Goal: Information Seeking & Learning: Learn about a topic

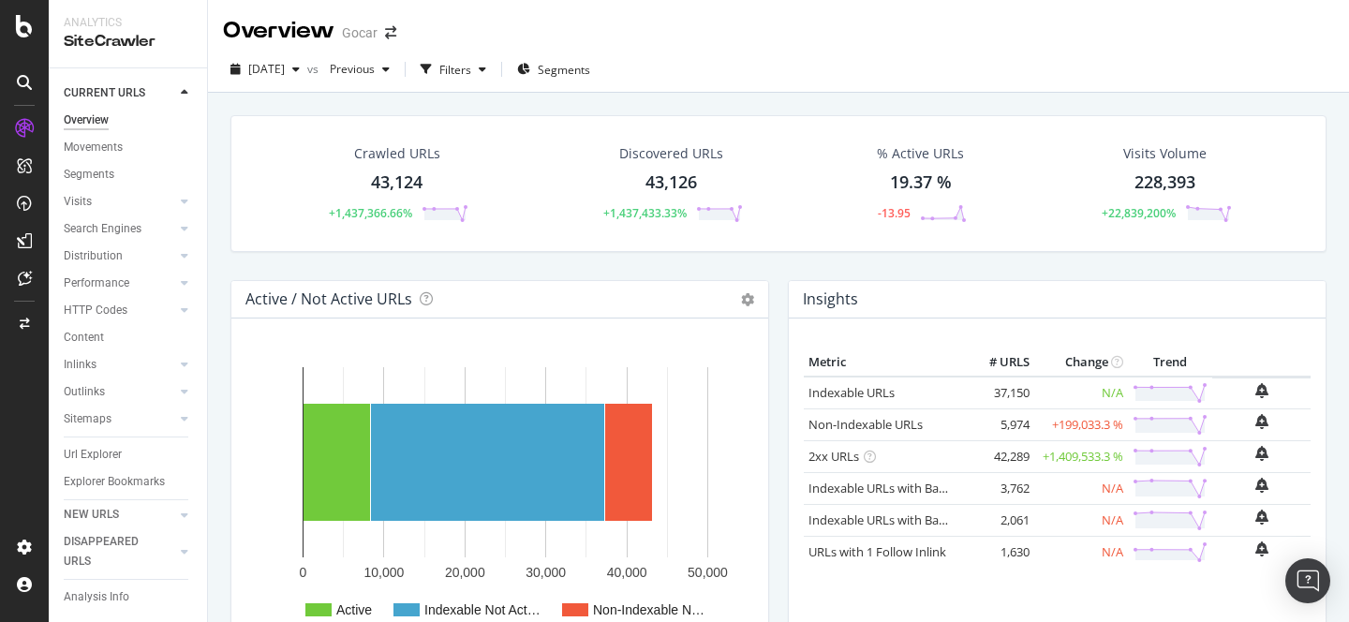
click at [413, 202] on div "Crawled URLs 43,124 +1,437,366.66%" at bounding box center [396, 183] width 181 height 97
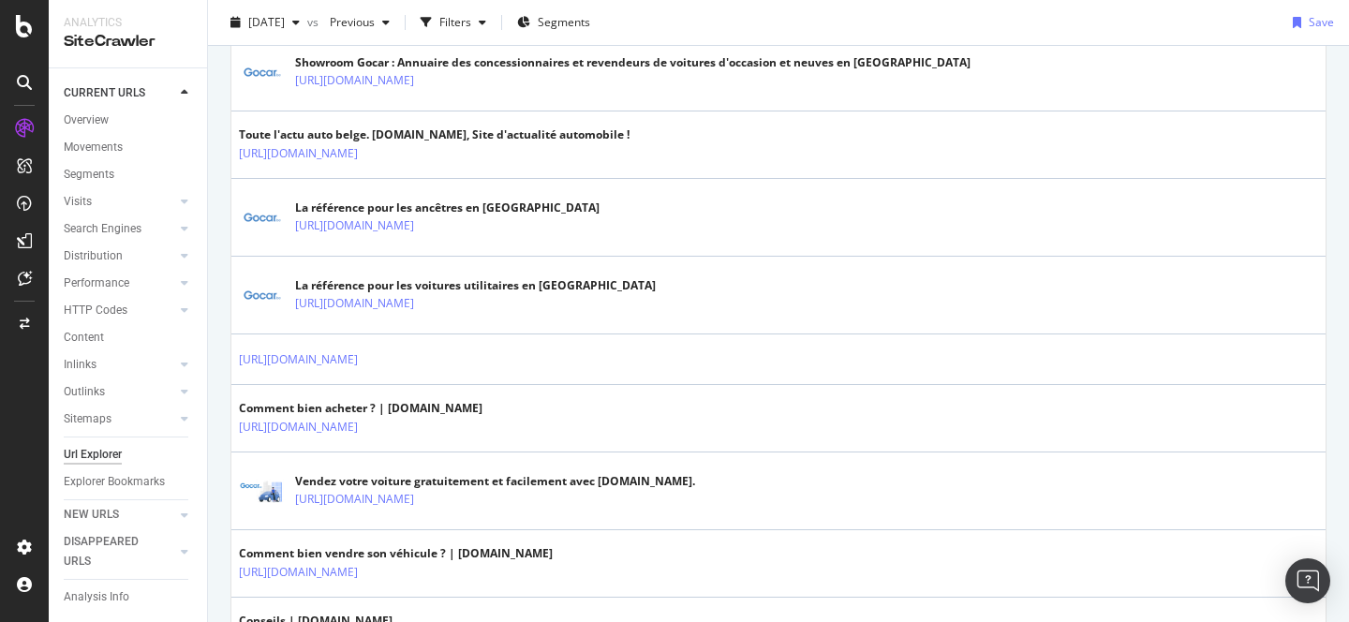
scroll to position [740, 0]
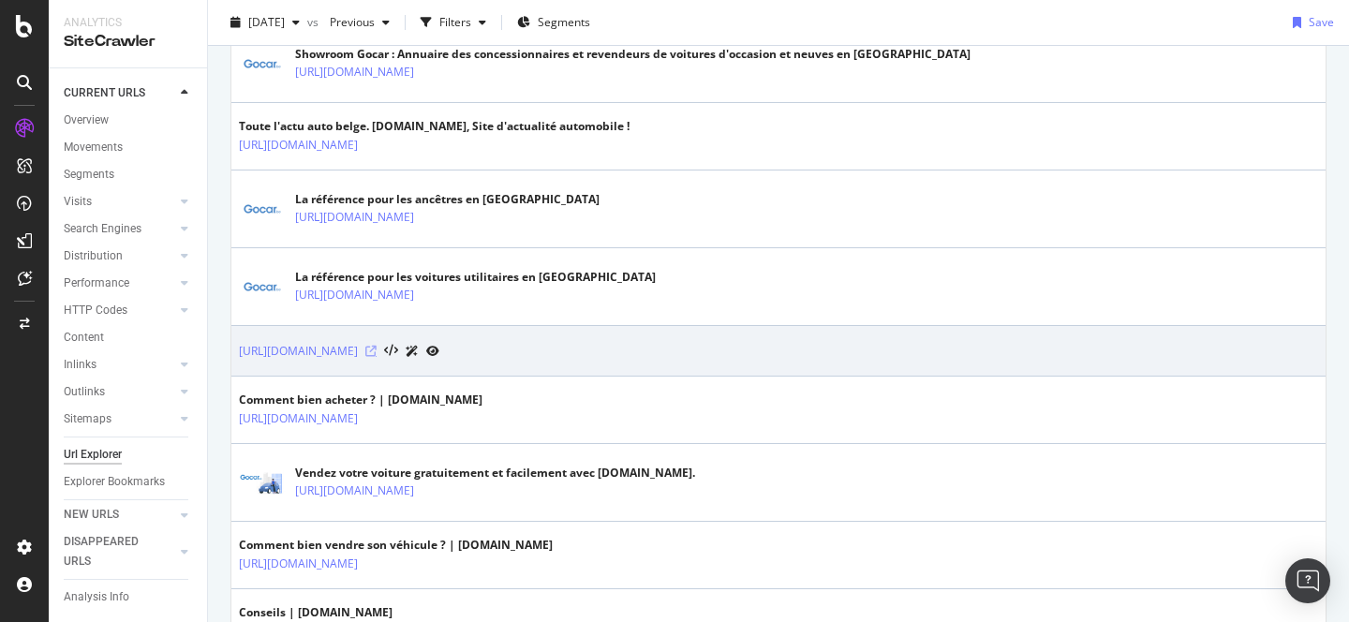
click at [377, 350] on icon at bounding box center [370, 351] width 11 height 11
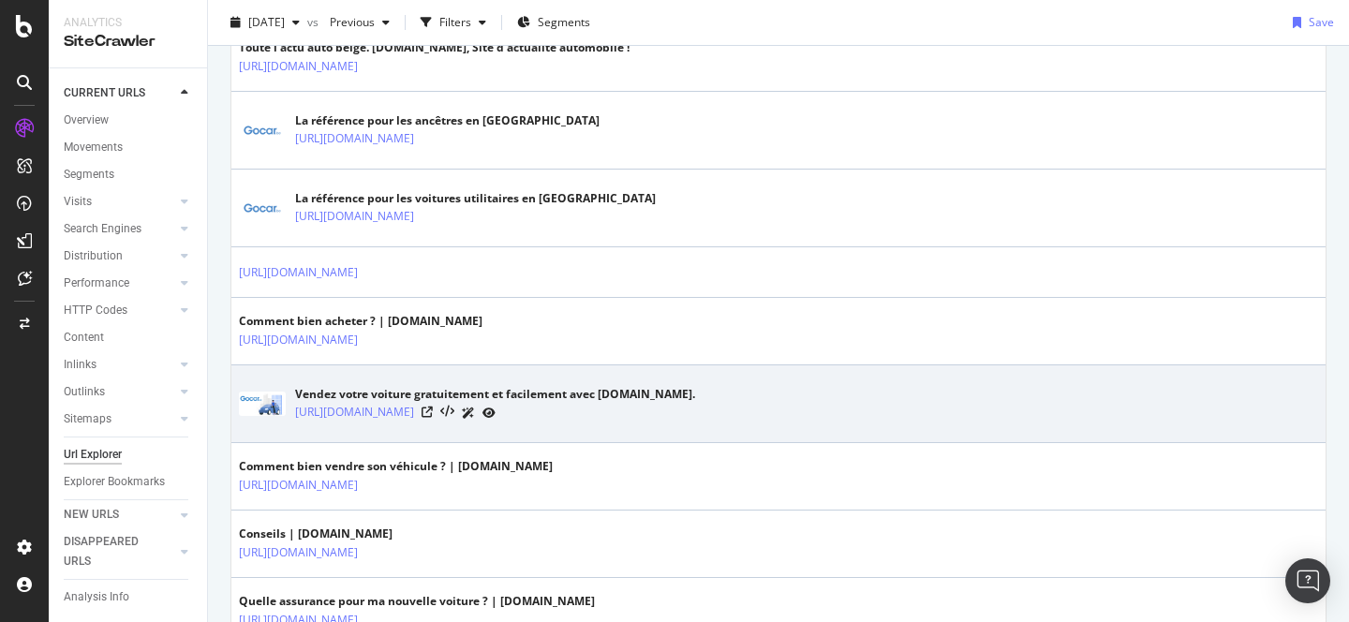
scroll to position [816, 0]
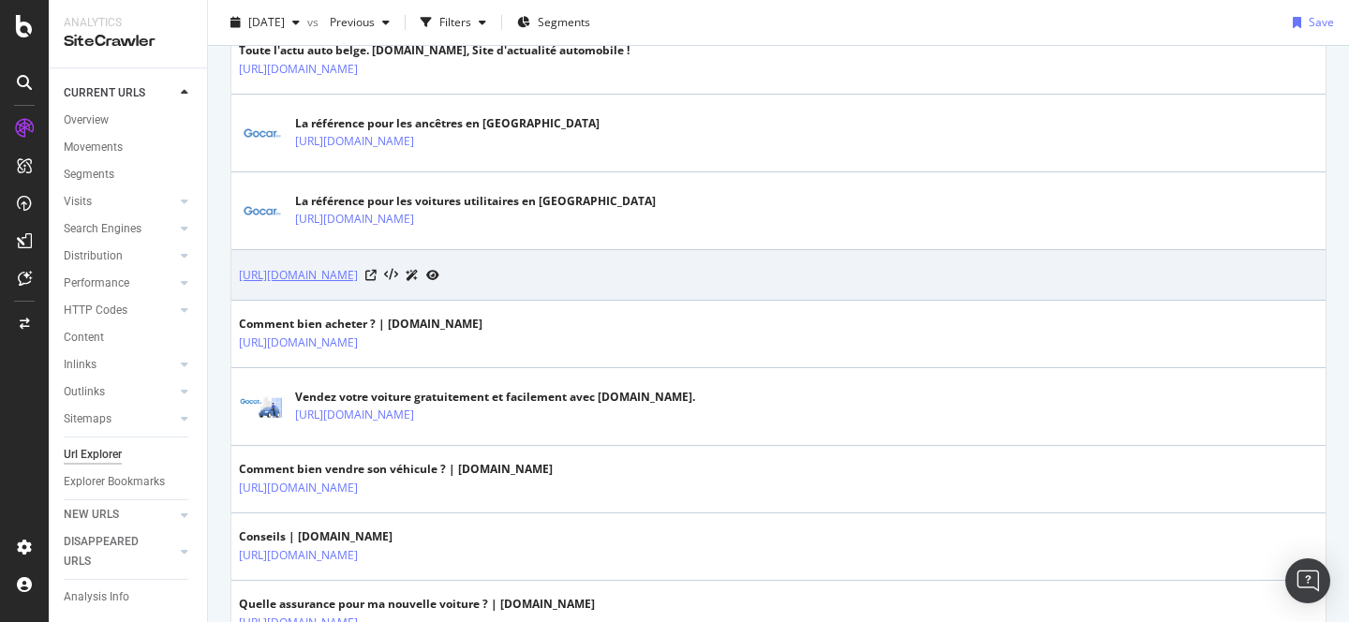
click at [358, 278] on link "[URL][DOMAIN_NAME]" at bounding box center [298, 275] width 119 height 19
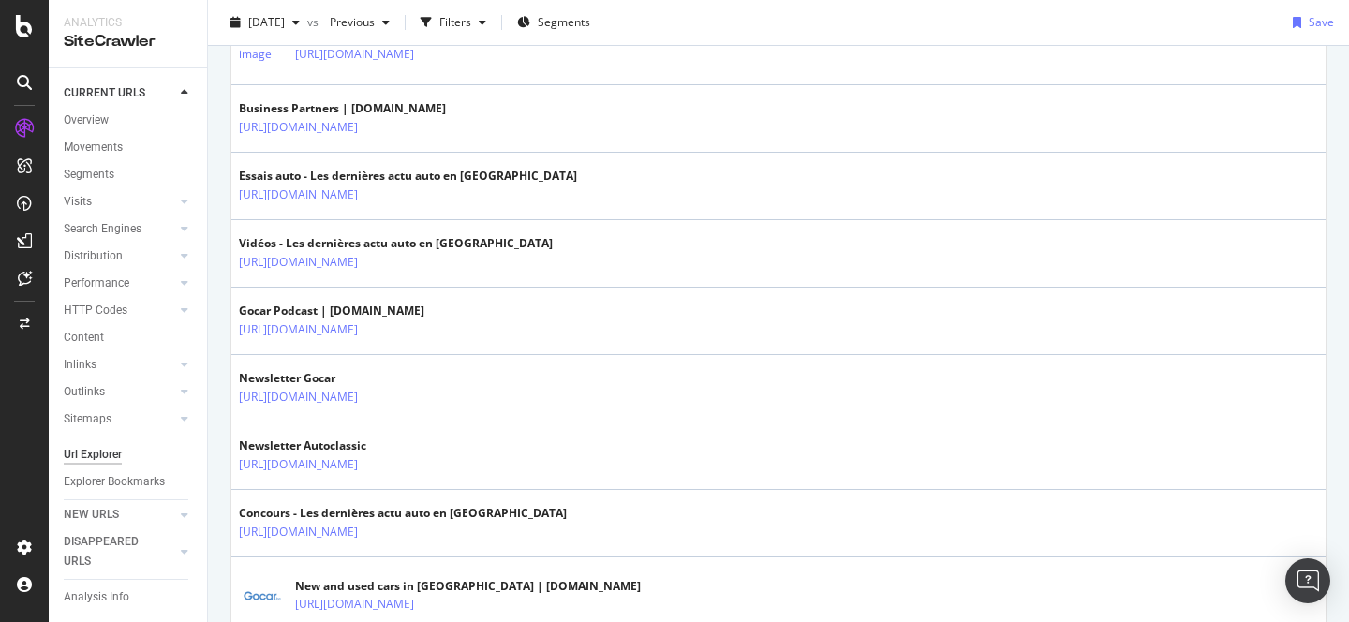
scroll to position [1458, 0]
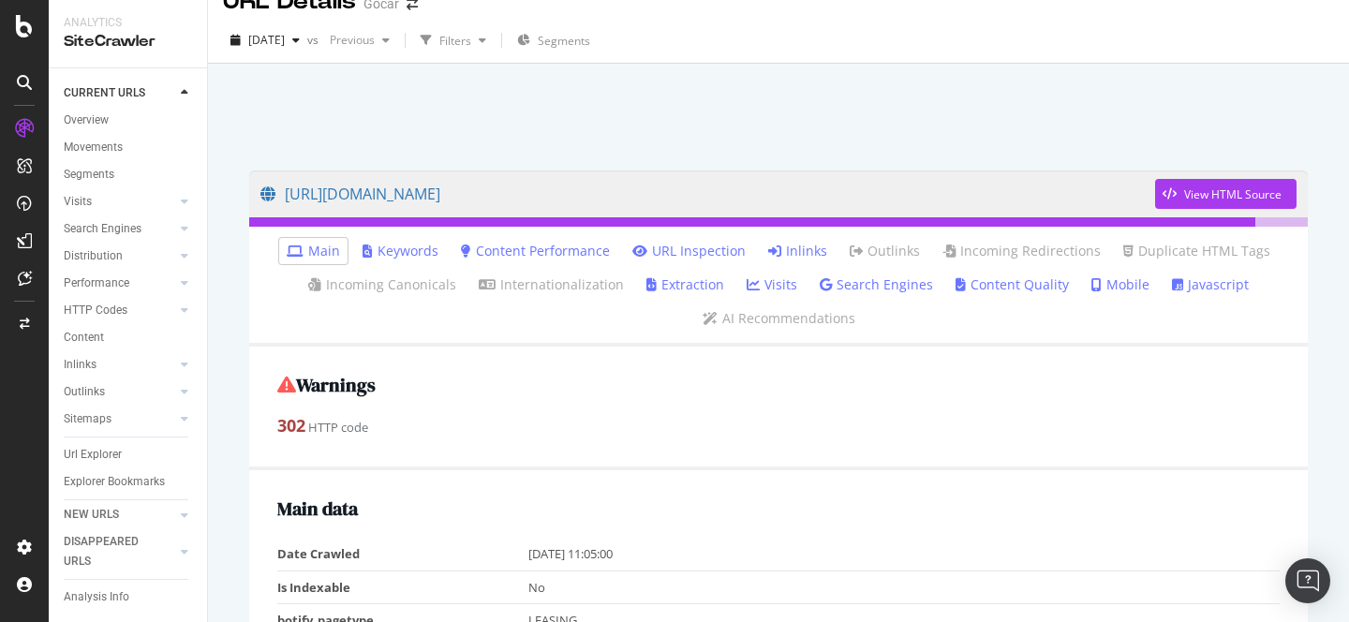
scroll to position [13, 0]
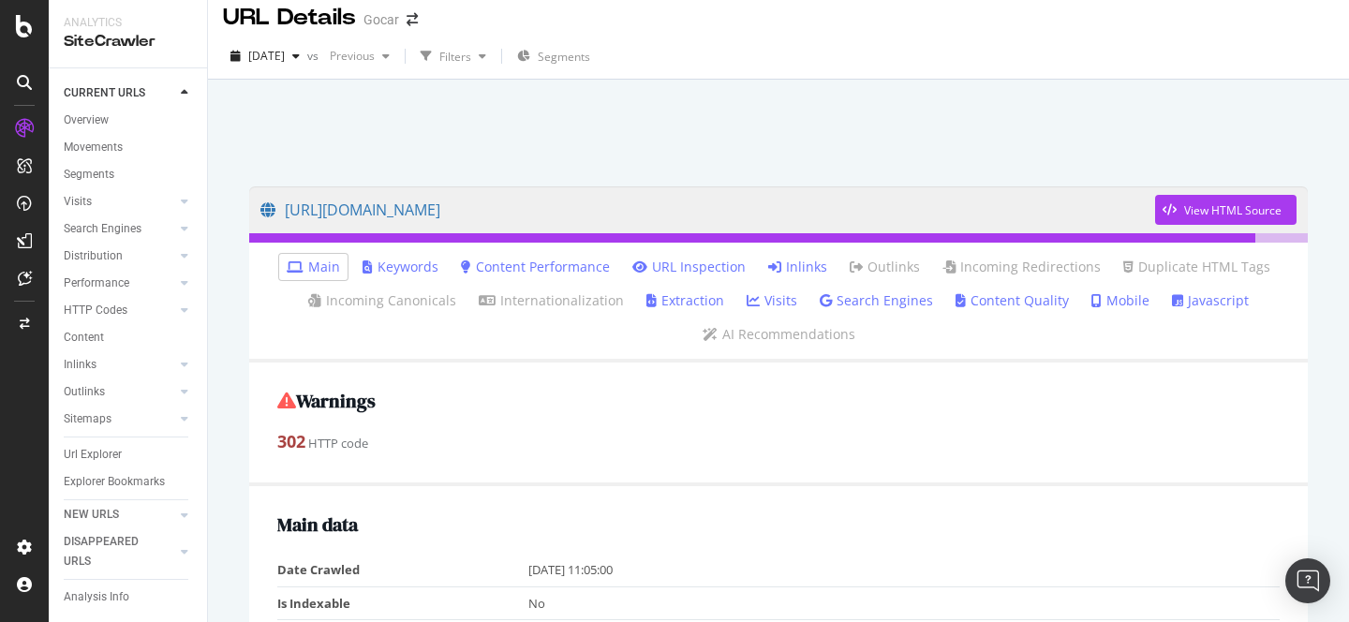
click at [631, 337] on ul "Main Keywords Content Performance URL Inspection Inlinks Outlinks Incoming Redi…" at bounding box center [778, 303] width 1059 height 120
click at [795, 264] on link "Inlinks" at bounding box center [797, 267] width 59 height 19
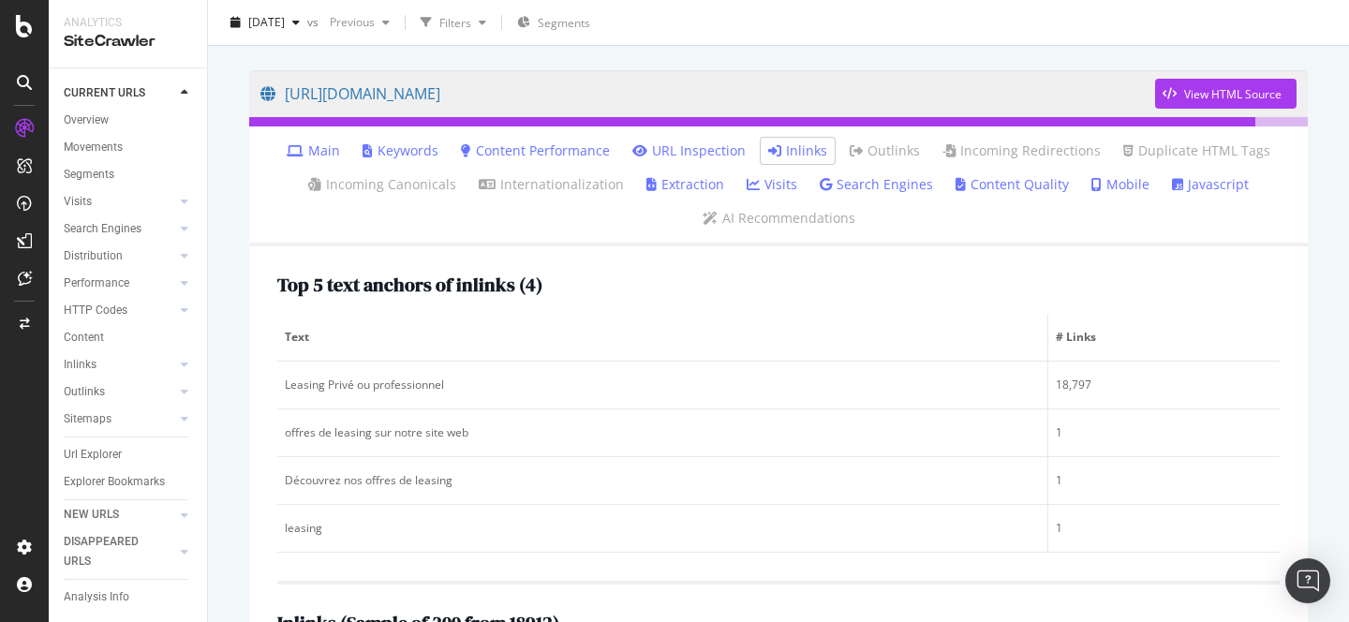
scroll to position [135, 0]
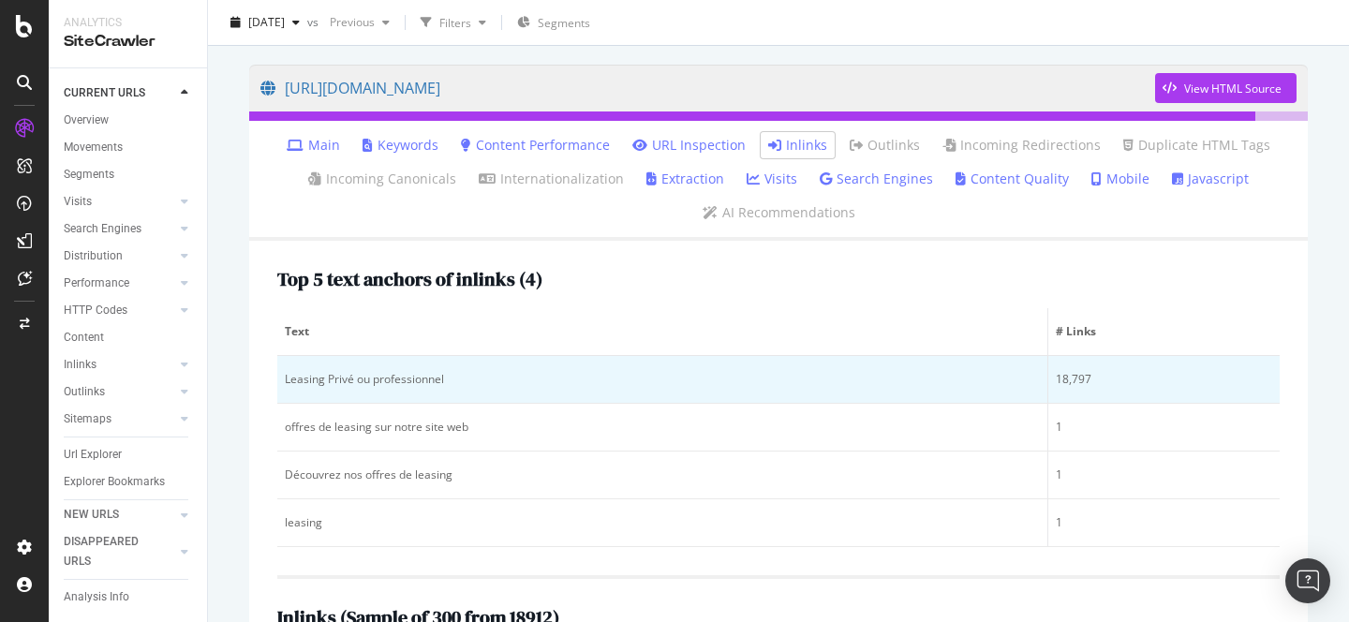
click at [405, 383] on div "Leasing Privé ou professionnel" at bounding box center [662, 379] width 755 height 17
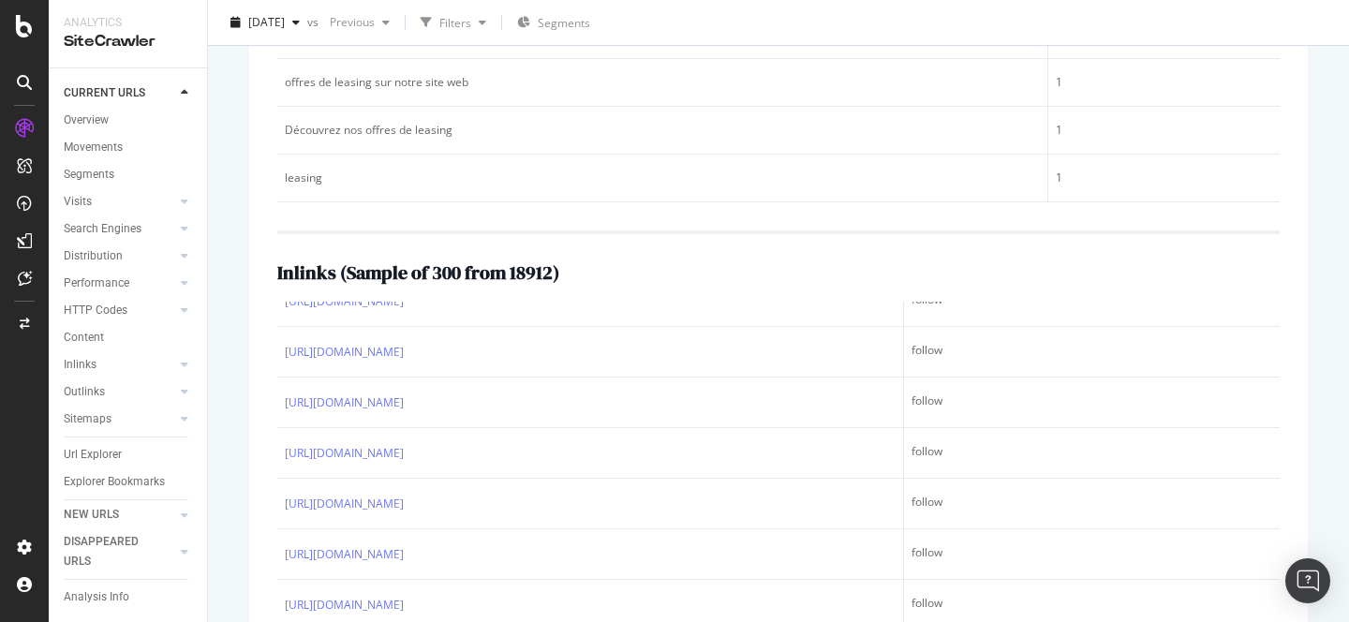
scroll to position [499, 0]
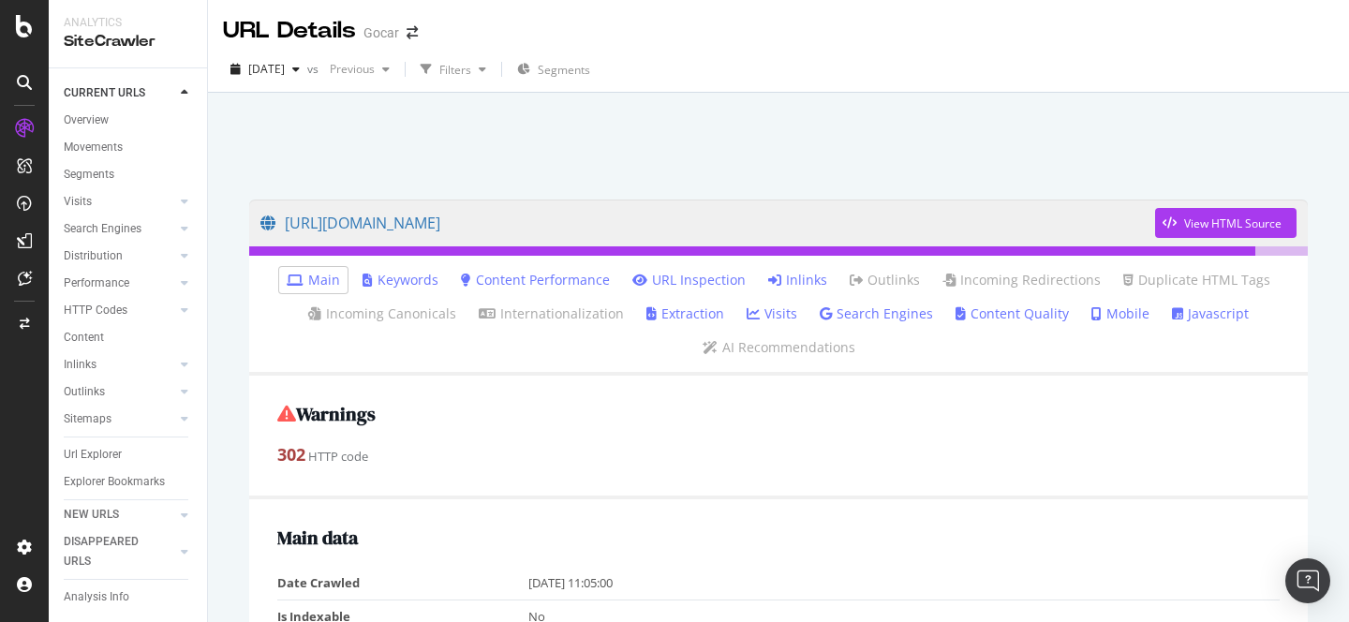
click at [775, 309] on link "Visits" at bounding box center [772, 313] width 51 height 19
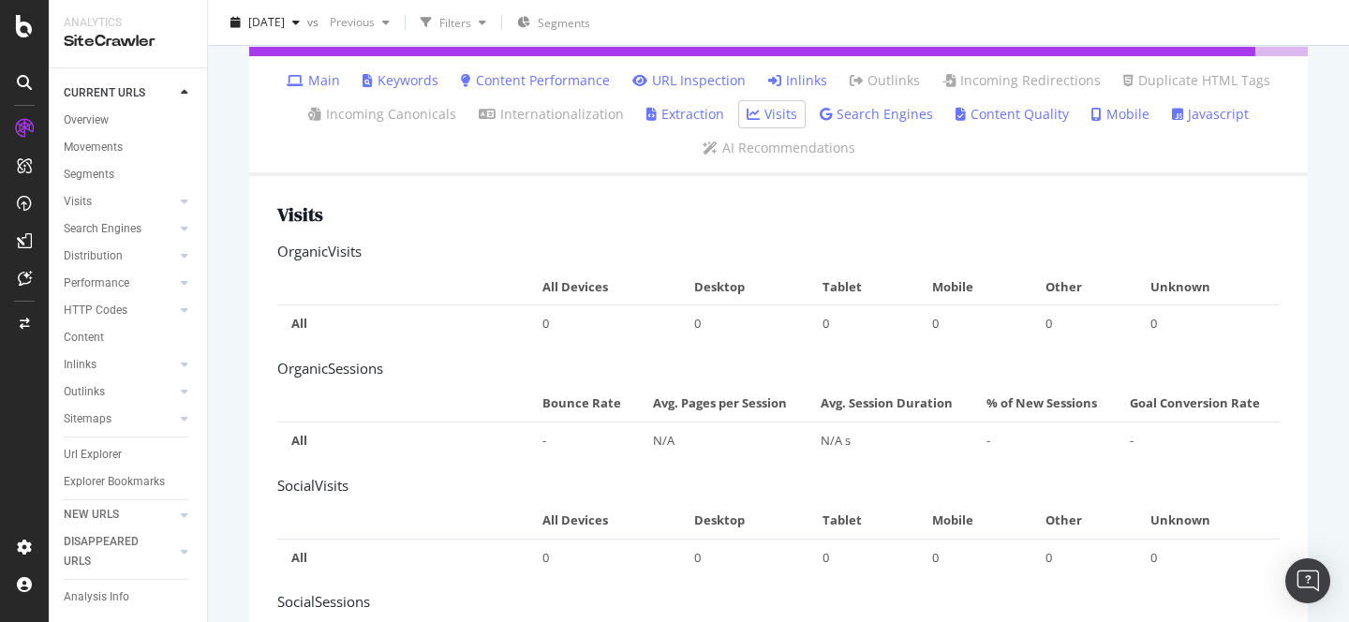
scroll to position [336, 0]
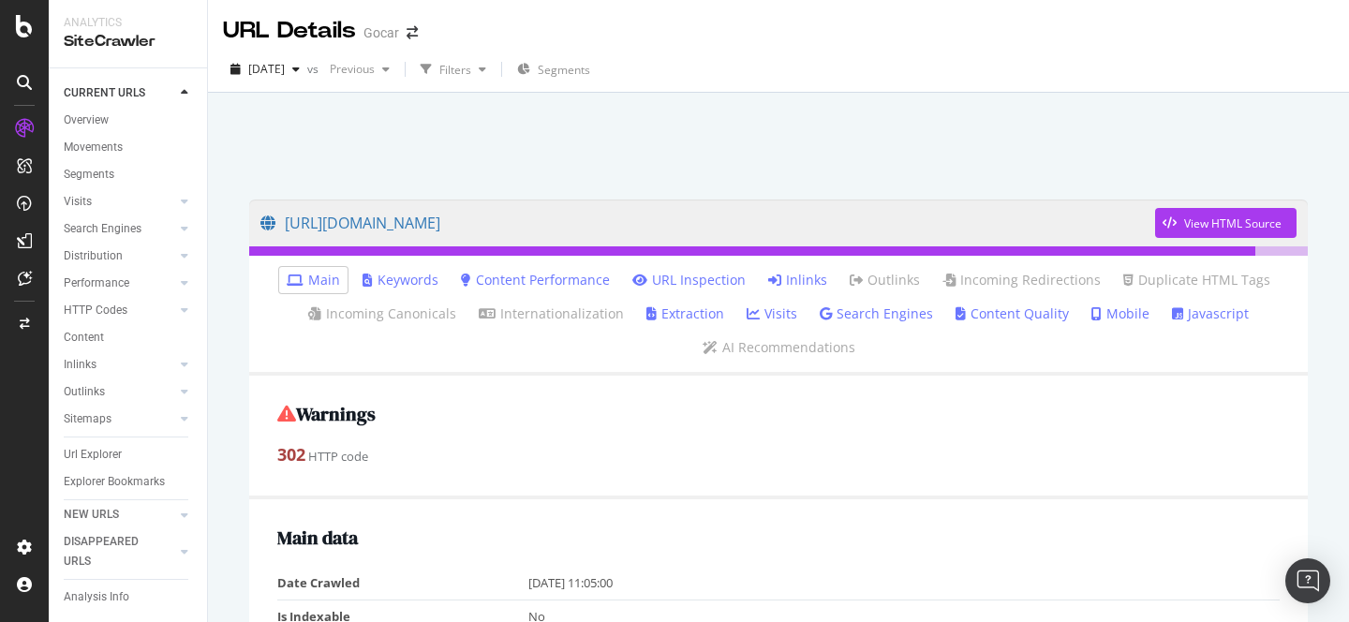
click at [706, 280] on link "URL Inspection" at bounding box center [688, 280] width 113 height 19
click at [1236, 218] on div "View HTML Source" at bounding box center [1232, 223] width 97 height 16
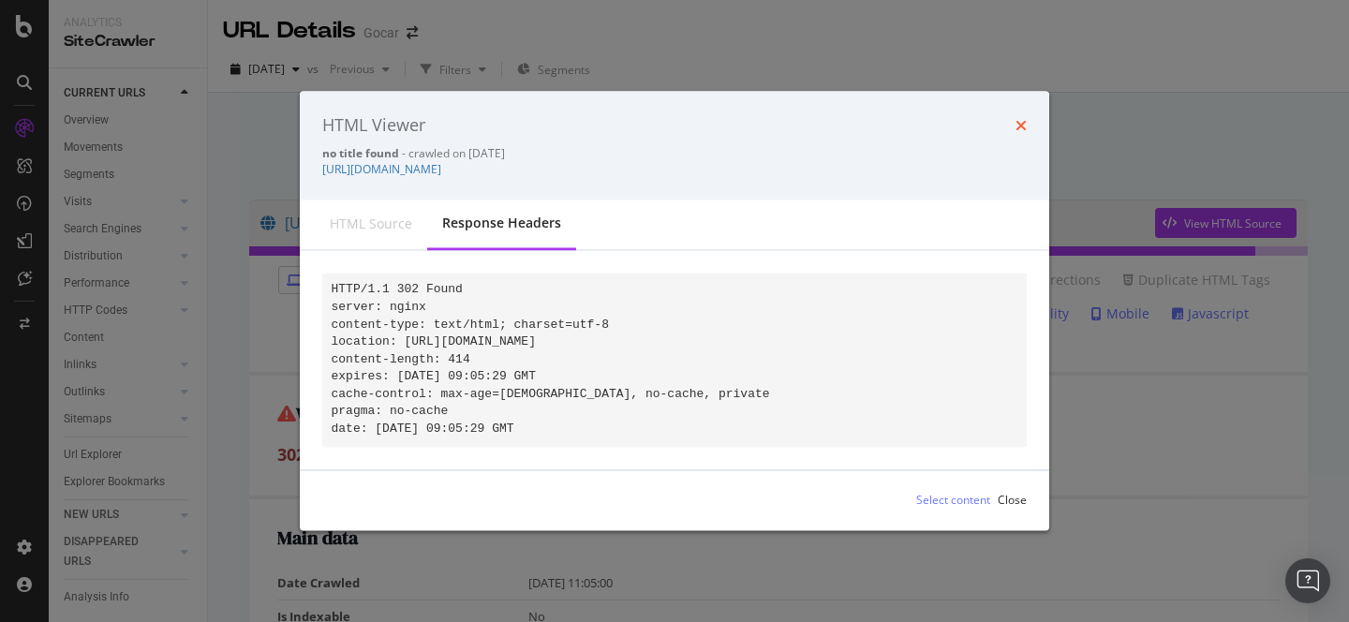
click at [1016, 118] on icon "times" at bounding box center [1021, 125] width 11 height 15
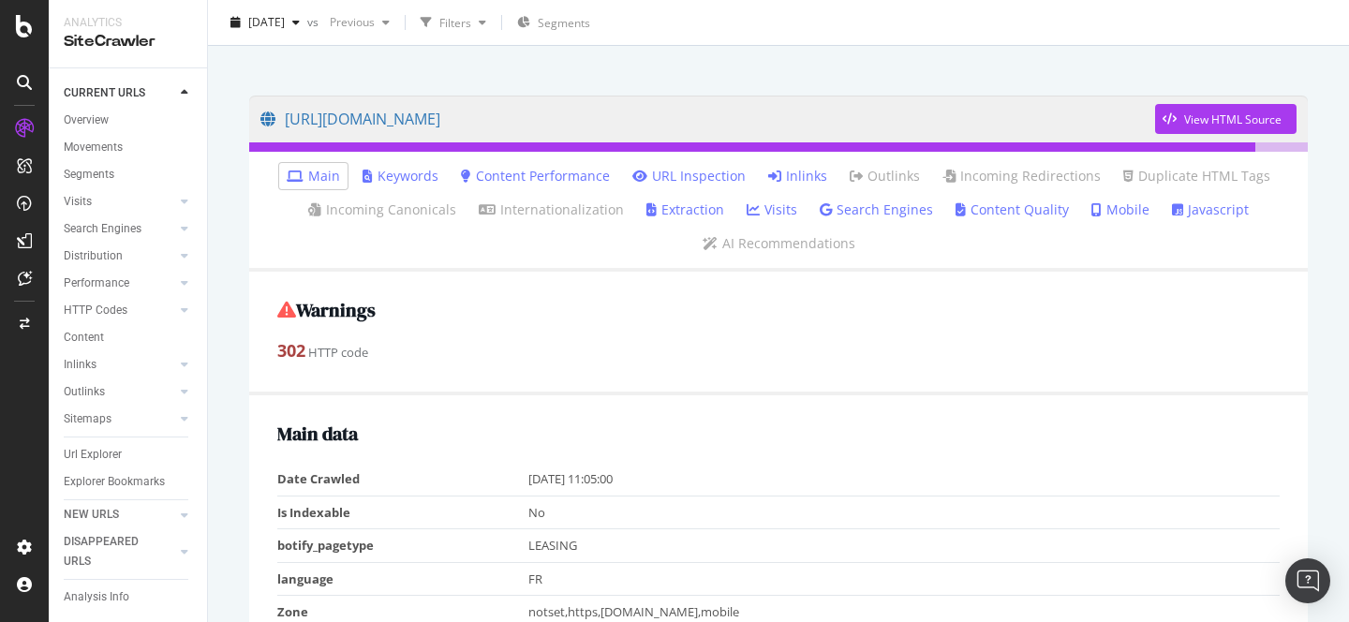
scroll to position [91, 0]
